Goal: Book appointment/travel/reservation

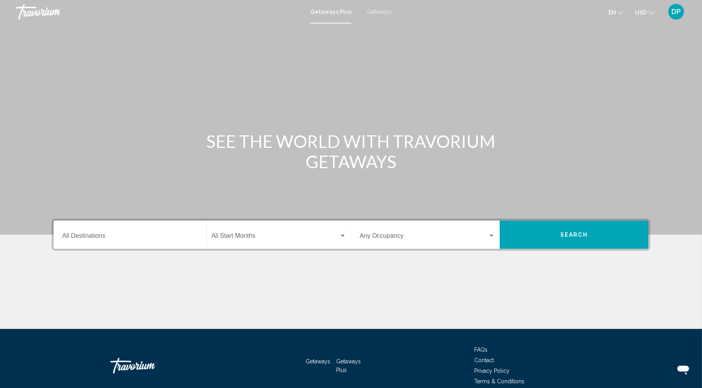
click at [118, 247] on div "Destination All Destinations" at bounding box center [129, 235] width 135 height 25
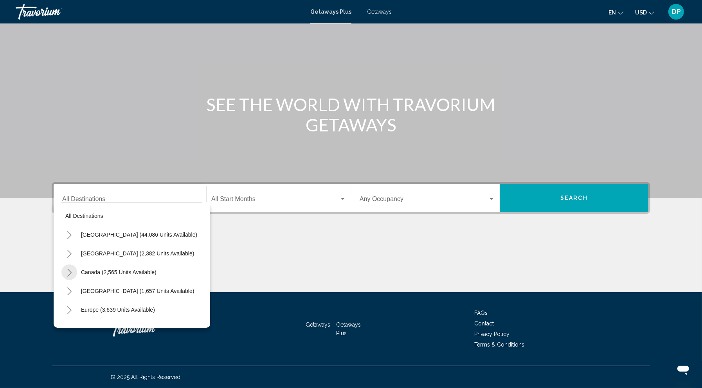
click at [67, 269] on icon "Toggle Canada (2,565 units available)" at bounding box center [70, 273] width 6 height 8
click at [73, 282] on button "Eastern Canada (1,624 units available)" at bounding box center [121, 291] width 104 height 18
type input "**********"
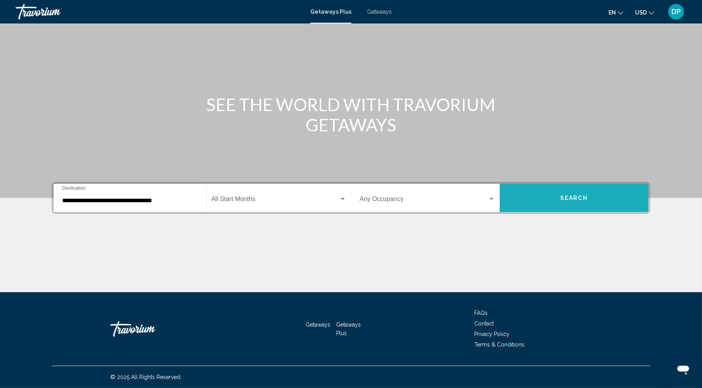
click at [588, 195] on span "Search" at bounding box center [573, 198] width 27 height 6
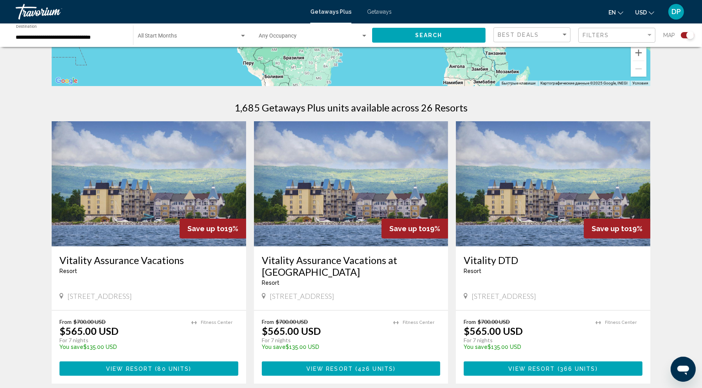
scroll to position [205, 0]
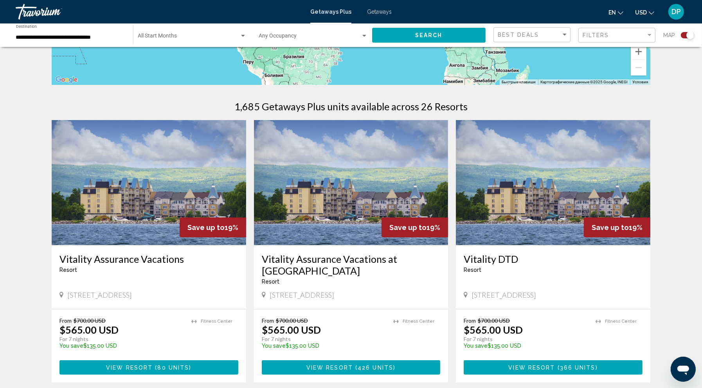
click at [285, 41] on span "Search widget" at bounding box center [310, 37] width 102 height 6
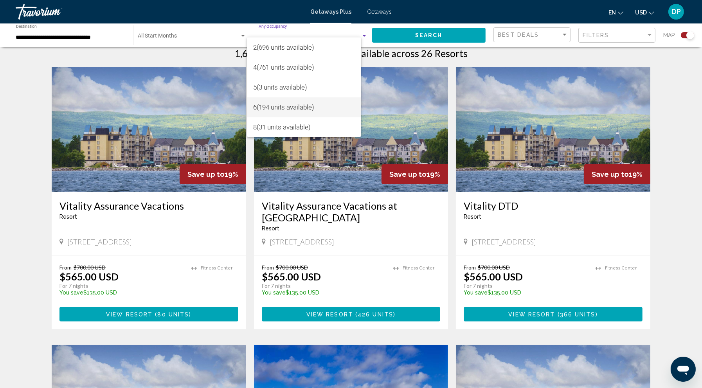
scroll to position [259, 0]
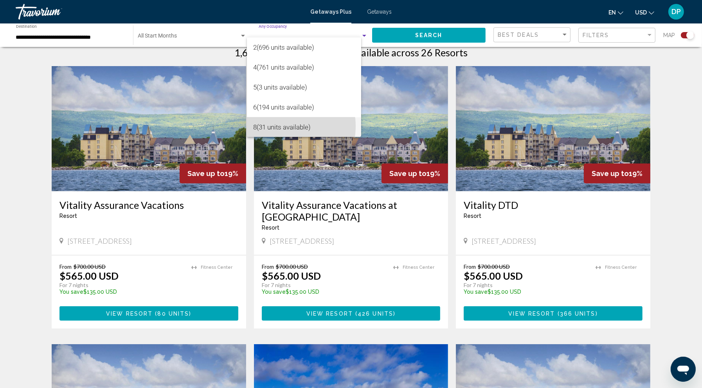
click at [282, 126] on span "8 (31 units available)" at bounding box center [304, 127] width 102 height 20
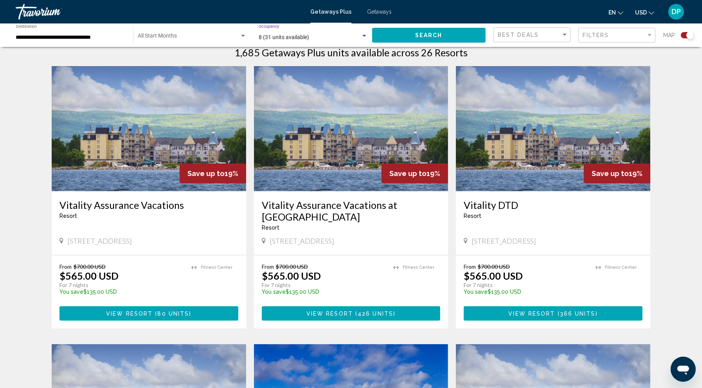
scroll to position [20, 0]
click at [419, 39] on span "Search" at bounding box center [428, 35] width 27 height 6
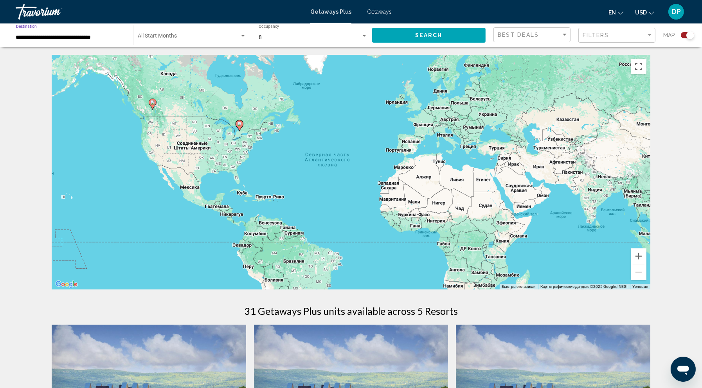
click at [99, 41] on input "**********" at bounding box center [70, 37] width 109 height 6
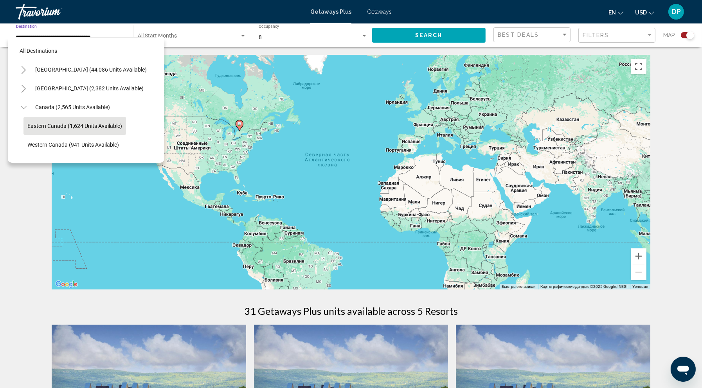
scroll to position [18, 0]
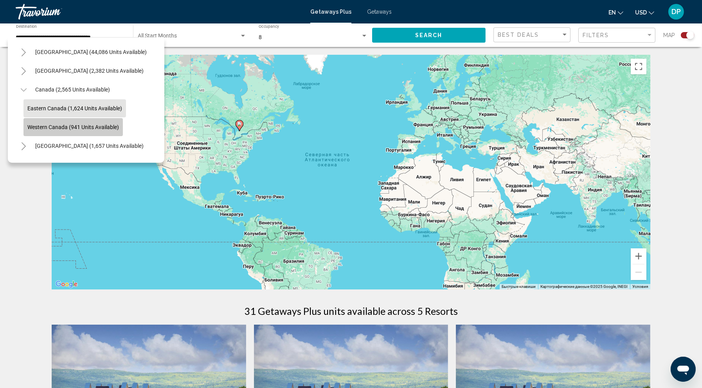
click at [69, 136] on button "Western Canada (941 units available)" at bounding box center [72, 127] width 99 height 18
type input "**********"
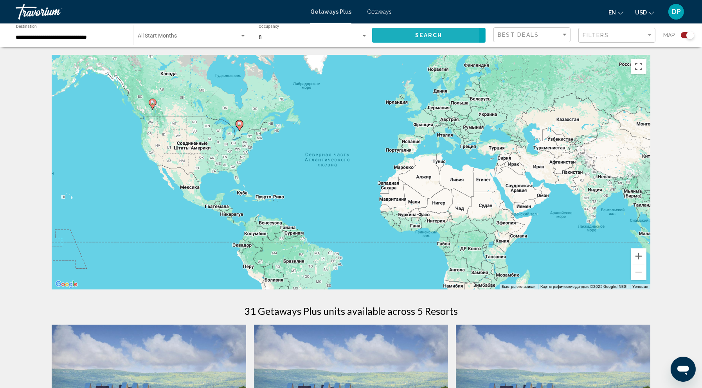
click at [415, 39] on span "Search" at bounding box center [428, 35] width 27 height 6
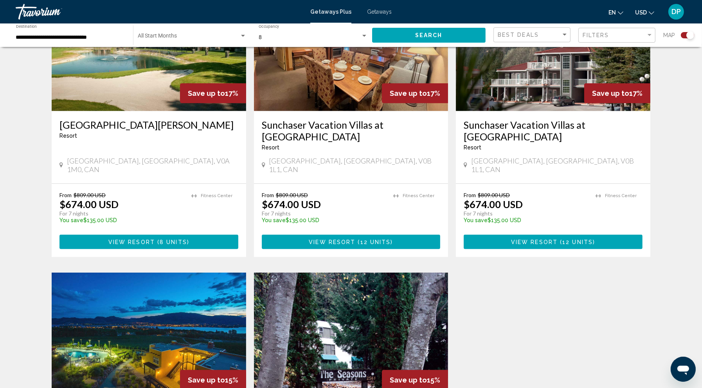
scroll to position [338, 0]
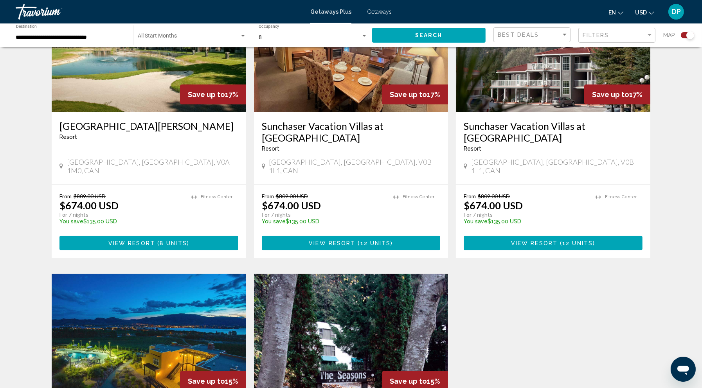
click at [351, 112] on img "Main content" at bounding box center [351, 49] width 194 height 125
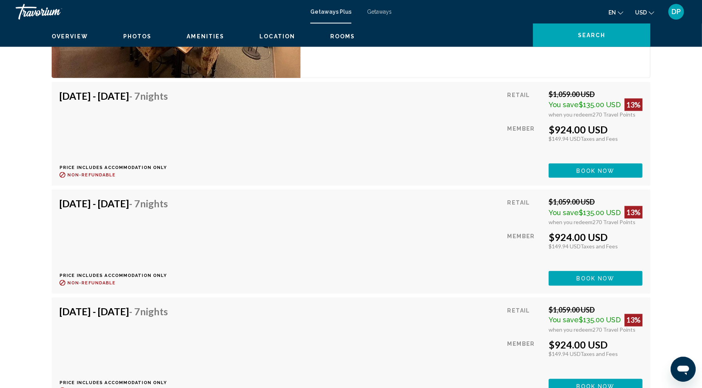
scroll to position [1544, 0]
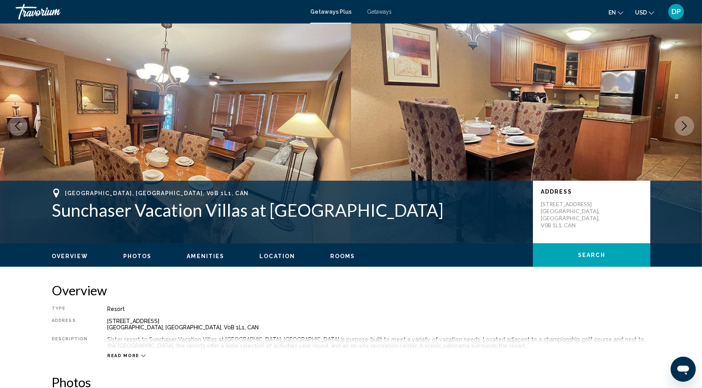
scroll to position [0, 0]
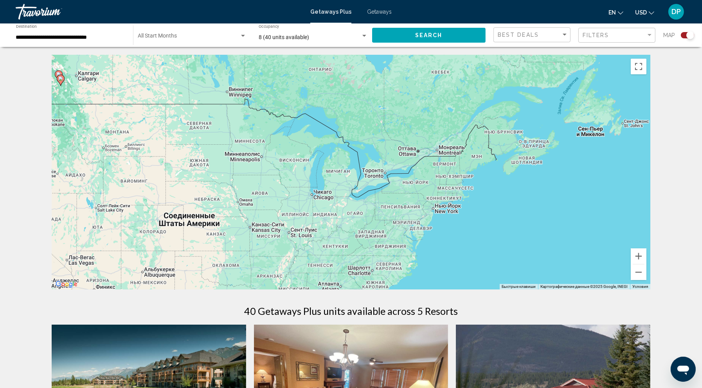
click at [502, 228] on div "Чтобы активировать перетаскивание с помощью клавиатуры, нажмите Alt + Ввод. Пос…" at bounding box center [351, 172] width 599 height 235
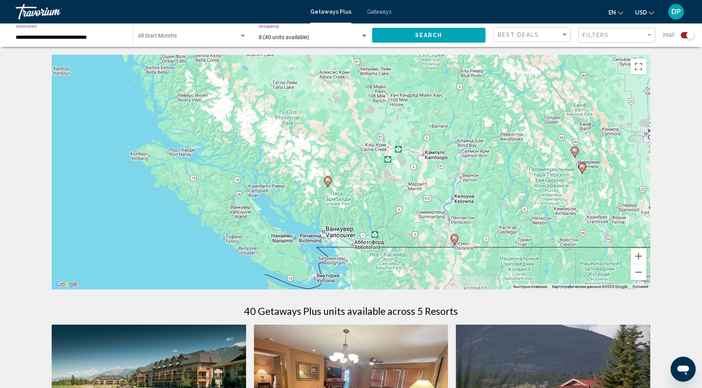
click at [280, 40] on span "8 (40 units available)" at bounding box center [284, 37] width 50 height 6
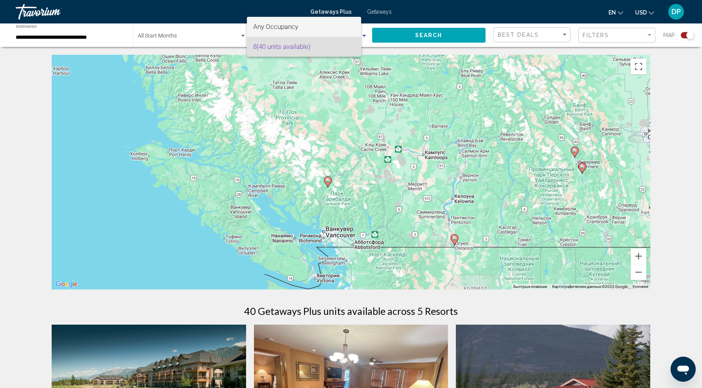
click at [286, 24] on span "Any Occupancy" at bounding box center [275, 27] width 45 height 8
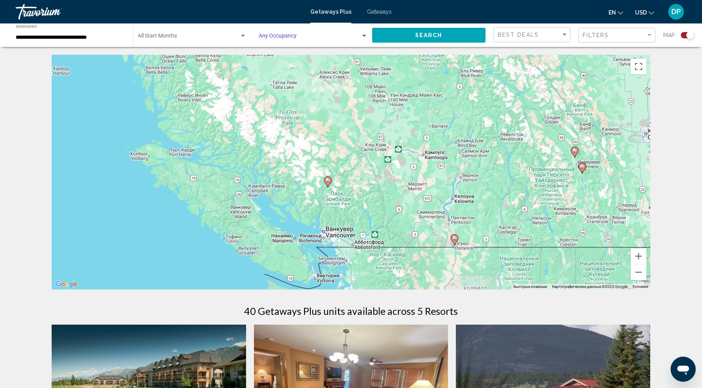
click at [434, 42] on button "Search" at bounding box center [428, 35] width 113 height 14
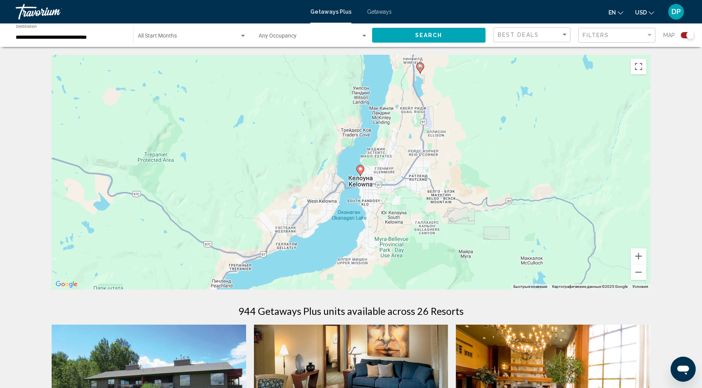
click at [361, 176] on icon "Main content" at bounding box center [360, 171] width 7 height 10
type input "**********"
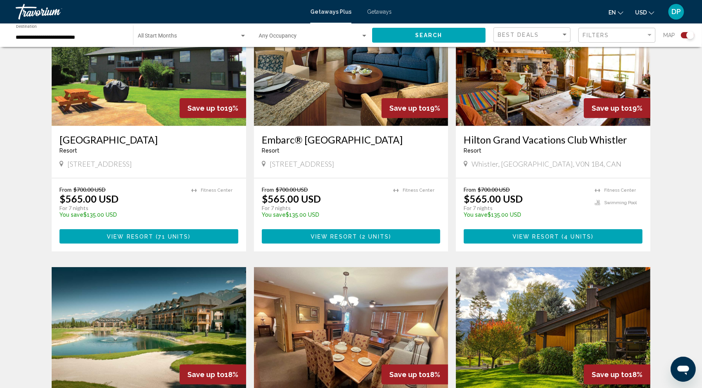
scroll to position [324, 0]
click at [131, 125] on img "Main content" at bounding box center [149, 63] width 194 height 125
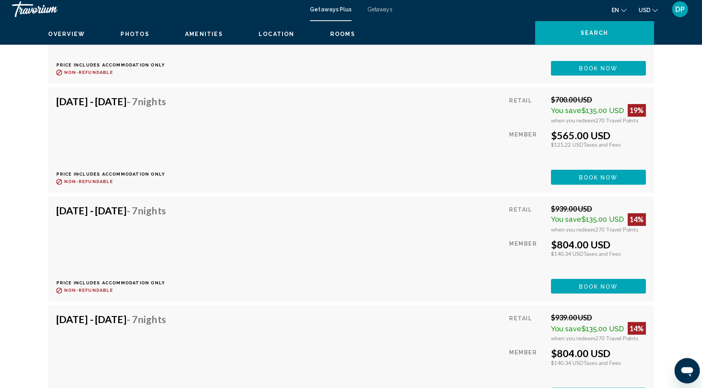
scroll to position [3101, 0]
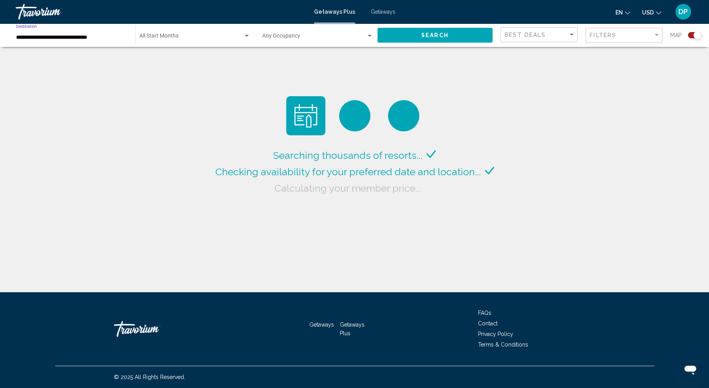
click at [73, 41] on input "**********" at bounding box center [71, 37] width 111 height 6
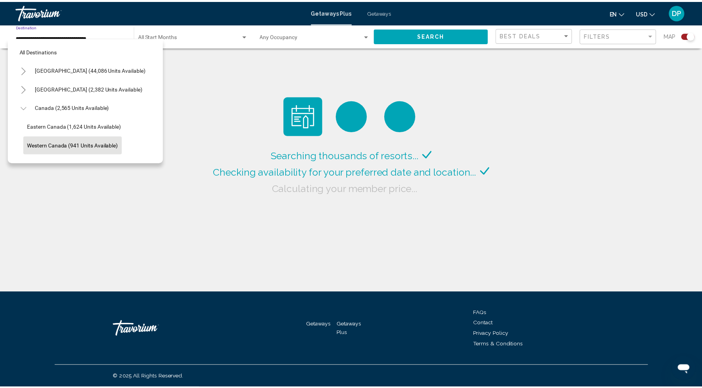
scroll to position [36, 0]
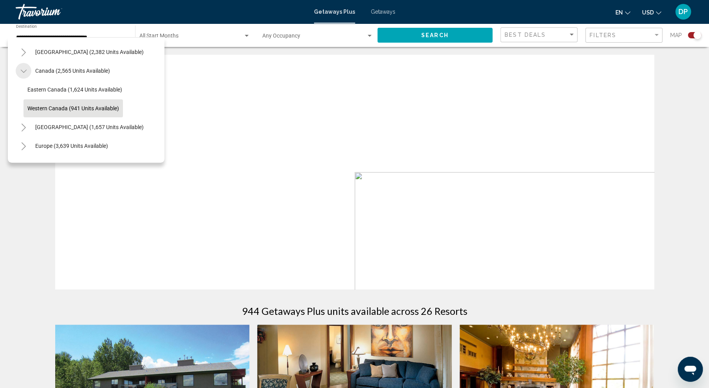
click at [27, 75] on icon "Toggle Canada (2,565 units available)" at bounding box center [24, 71] width 6 height 8
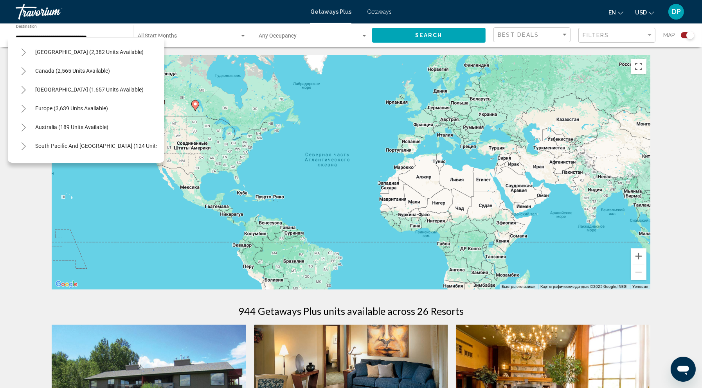
click at [300, 47] on mat-form-field "Occupancy Any Occupancy" at bounding box center [313, 35] width 117 height 24
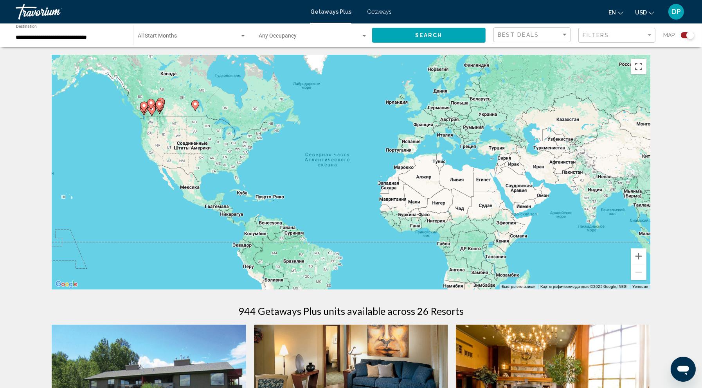
click at [315, 42] on div "Occupancy Any Occupancy" at bounding box center [313, 36] width 109 height 22
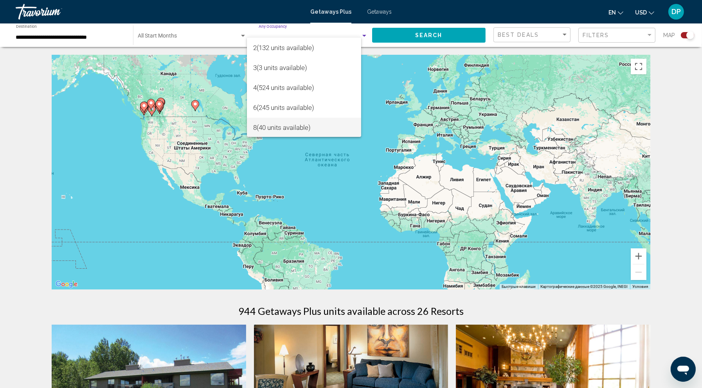
scroll to position [19, 0]
click at [411, 45] on div at bounding box center [351, 194] width 702 height 388
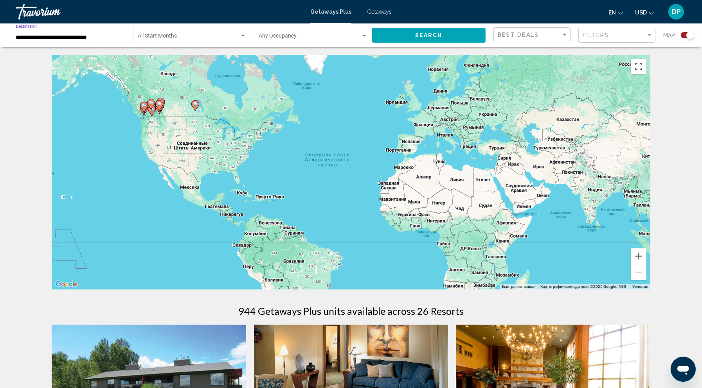
click at [83, 41] on input "**********" at bounding box center [70, 37] width 109 height 6
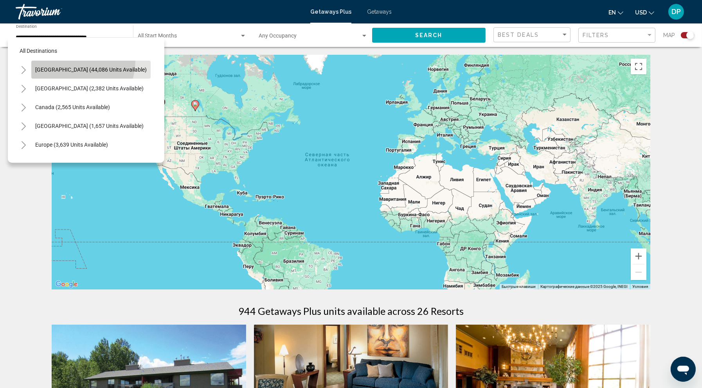
click at [74, 71] on button "[GEOGRAPHIC_DATA] (44,086 units available)" at bounding box center [90, 70] width 119 height 18
type input "**********"
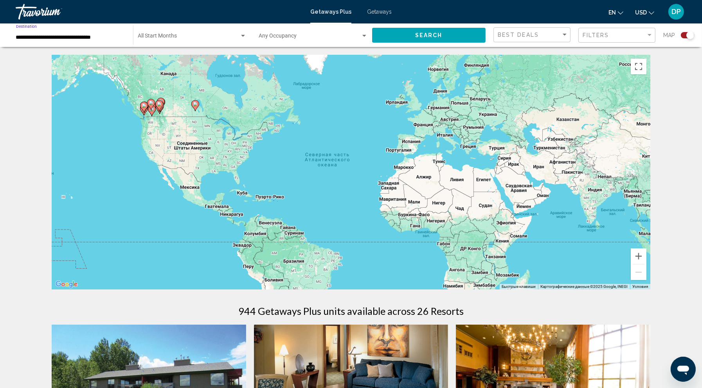
click at [79, 41] on input "**********" at bounding box center [70, 37] width 109 height 6
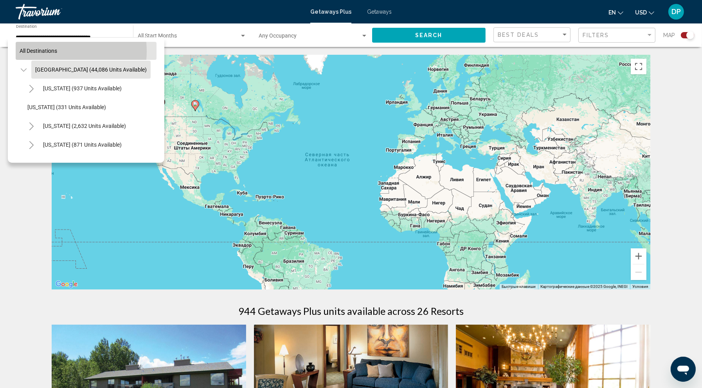
click at [68, 60] on button "All destinations" at bounding box center [86, 51] width 141 height 18
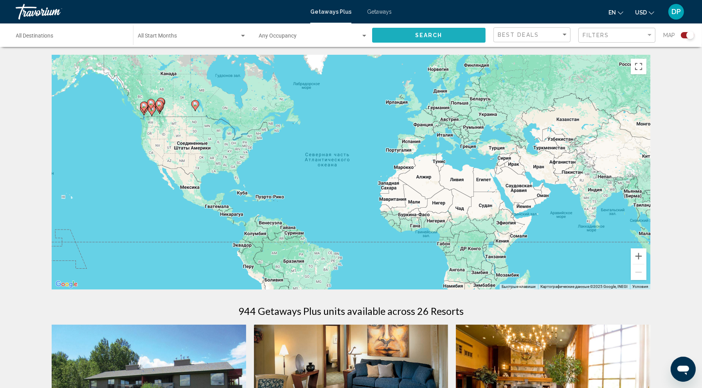
click at [420, 42] on button "Search" at bounding box center [428, 35] width 113 height 14
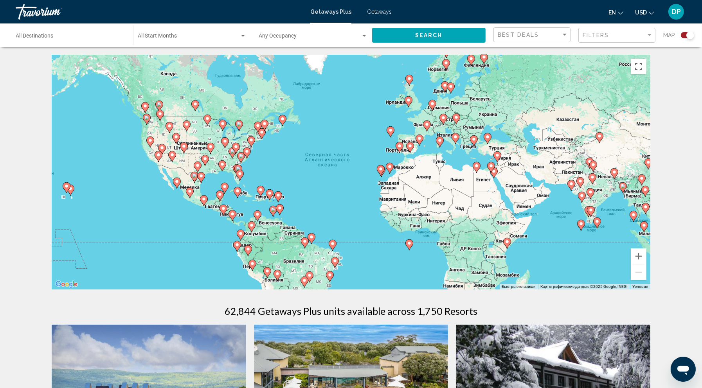
click at [321, 38] on div "Occupancy Any Occupancy" at bounding box center [313, 36] width 109 height 22
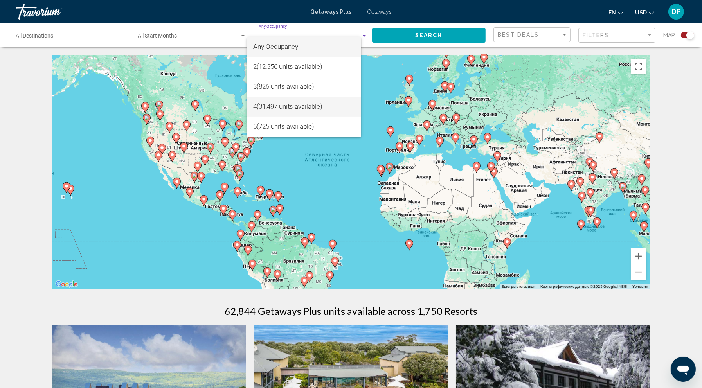
scroll to position [139, 0]
click at [281, 131] on span "12 (7 units available)" at bounding box center [304, 127] width 102 height 20
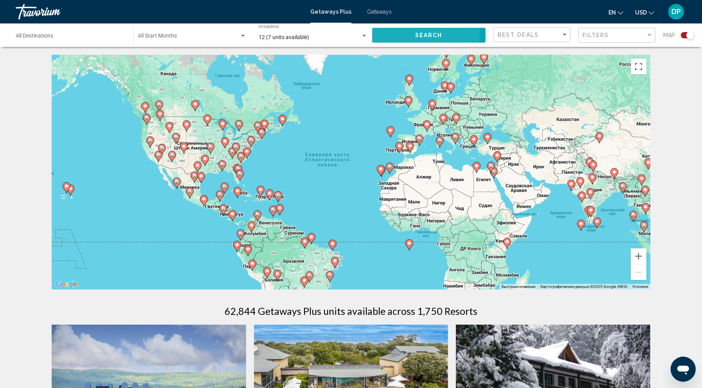
click at [385, 40] on button "Search" at bounding box center [428, 35] width 113 height 14
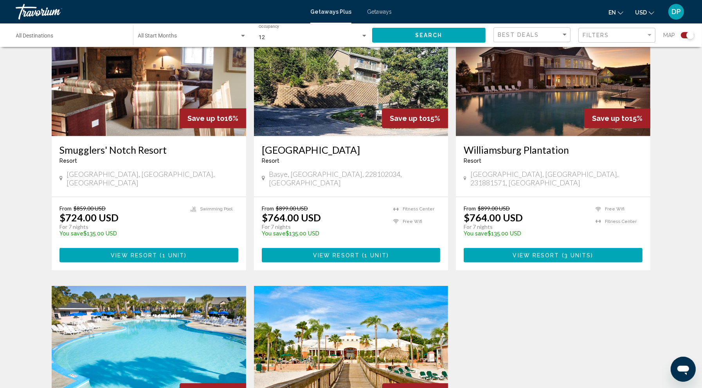
scroll to position [315, 0]
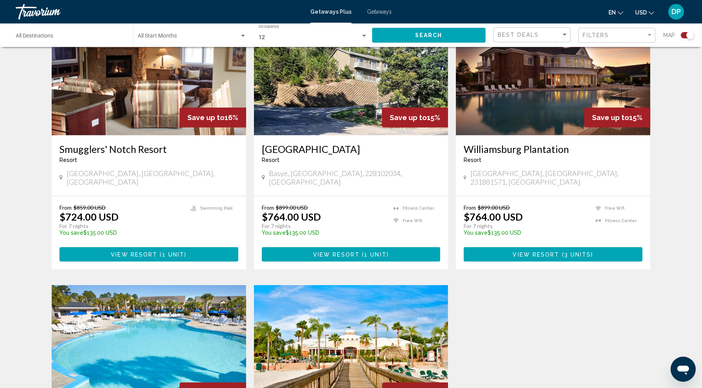
click at [567, 135] on img "Main content" at bounding box center [553, 72] width 194 height 125
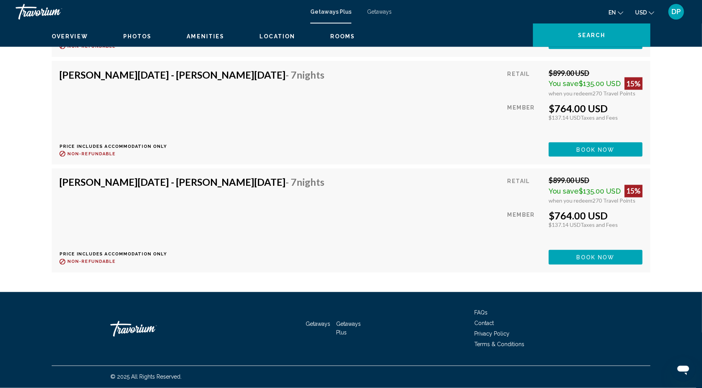
scroll to position [1744, 0]
